Goal: Task Accomplishment & Management: Use online tool/utility

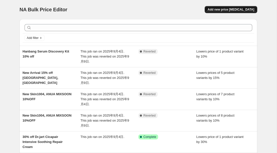
click at [240, 7] on button "Add new price [MEDICAL_DATA]" at bounding box center [231, 9] width 53 height 7
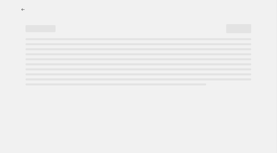
select select "percentage"
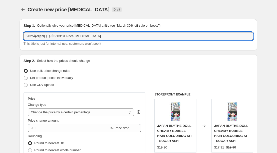
drag, startPoint x: 115, startPoint y: 36, endPoint x: 19, endPoint y: 36, distance: 96.2
paste input "New Arrivals Sale – Medicube Up to 42% Off & K-Beauty Brands"
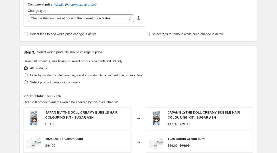
scroll to position [194, 0]
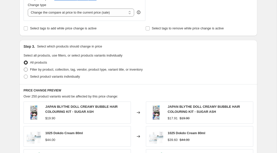
type input "New Arrivals Sale – Medicube Up to 42% Off & K-Beauty Brands"
click at [26, 70] on span at bounding box center [26, 69] width 4 height 4
click at [24, 68] on input "Filter by product, collection, tag, vendor, product type, variant title, or inv…" at bounding box center [24, 67] width 0 height 0
radio input "true"
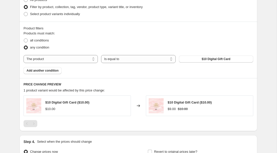
scroll to position [258, 0]
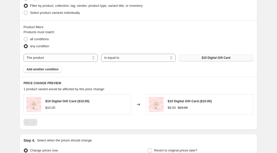
click at [201, 55] on button "$10 Digital Gift Card" at bounding box center [216, 57] width 74 height 7
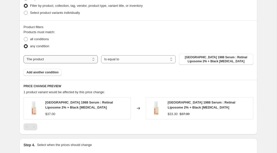
click at [48, 59] on select "The product The product's collection The product's tag The product's vendor The…" at bounding box center [61, 59] width 74 height 8
drag, startPoint x: 39, startPoint y: 73, endPoint x: 81, endPoint y: 76, distance: 42.0
click at [39, 73] on span "Add another condition" at bounding box center [43, 72] width 32 height 4
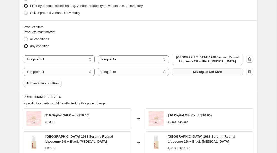
click at [203, 70] on span "$10 Digital Gift Card" at bounding box center [207, 72] width 29 height 4
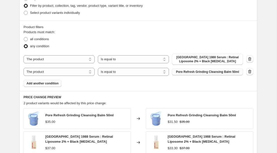
click at [47, 84] on span "Add another condition" at bounding box center [43, 83] width 32 height 4
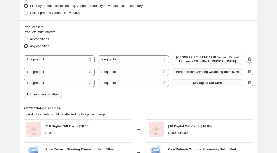
click at [195, 82] on span "$10 Digital Gift Card" at bounding box center [207, 83] width 29 height 4
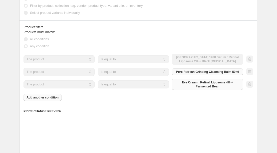
click at [56, 97] on div "Products must match: all conditions any condition The product The product's col…" at bounding box center [139, 65] width 230 height 71
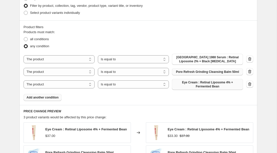
click at [59, 97] on span "Add another condition" at bounding box center [43, 97] width 32 height 4
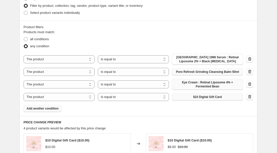
click at [221, 96] on span "$10 Digital Gift Card" at bounding box center [207, 97] width 29 height 4
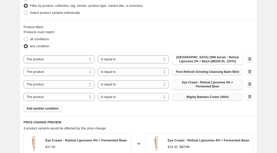
click at [62, 108] on button "Add another condition" at bounding box center [43, 108] width 38 height 7
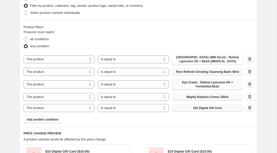
click at [182, 107] on button "$10 Digital Gift Card" at bounding box center [207, 107] width 71 height 7
click at [39, 121] on span "Add another condition" at bounding box center [43, 119] width 32 height 4
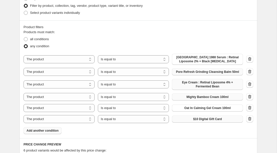
click at [188, 119] on button "$10 Digital Gift Card" at bounding box center [207, 118] width 71 height 7
click at [48, 130] on span "Add another condition" at bounding box center [43, 130] width 32 height 4
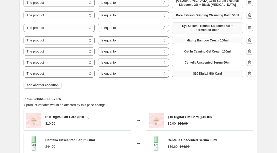
click at [202, 73] on span "$10 Digital Gift Card" at bounding box center [207, 73] width 29 height 4
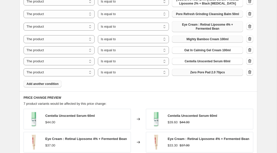
click at [52, 84] on span "Add another condition" at bounding box center [43, 84] width 32 height 4
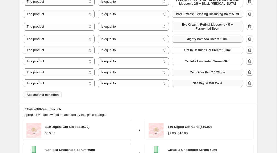
click at [212, 86] on button "$10 Digital Gift Card" at bounding box center [207, 83] width 71 height 7
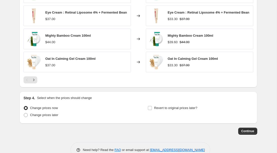
scroll to position [489, 0]
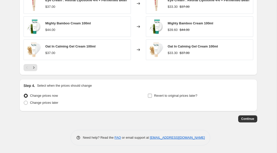
click at [150, 96] on input "Revert to original prices later?" at bounding box center [150, 95] width 4 height 4
checkbox input "true"
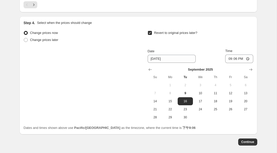
scroll to position [563, 0]
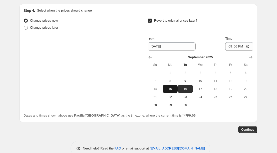
click at [171, 91] on span "15" at bounding box center [170, 89] width 11 height 4
type input "[DATE]"
click at [242, 49] on input "21:06" at bounding box center [239, 46] width 28 height 9
click at [247, 49] on input "21:06" at bounding box center [239, 46] width 28 height 9
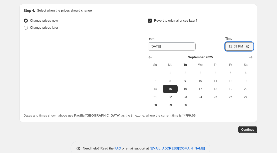
type input "23:59"
click at [252, 32] on div "Revert to original prices later?" at bounding box center [201, 24] width 106 height 15
click at [243, 130] on span "Continue" at bounding box center [247, 129] width 13 height 4
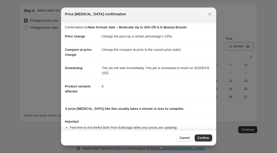
scroll to position [17, 0]
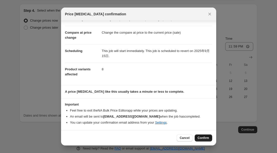
click at [200, 138] on span "Confirm" at bounding box center [204, 138] width 12 height 4
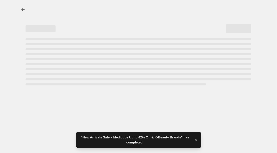
select select "percentage"
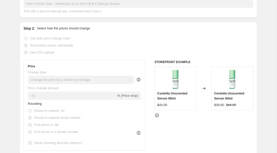
scroll to position [88, 0]
